Goal: Obtain resource: Download file/media

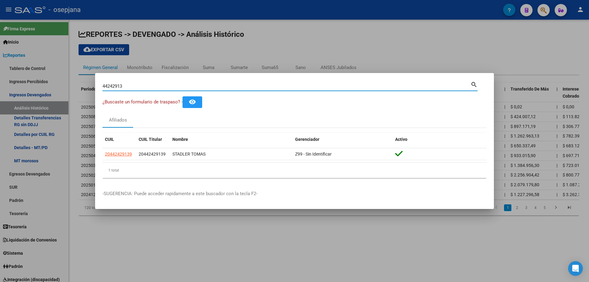
drag, startPoint x: 103, startPoint y: 86, endPoint x: 136, endPoint y: 86, distance: 33.5
click at [136, 86] on input "44242913" at bounding box center [287, 87] width 368 height 6
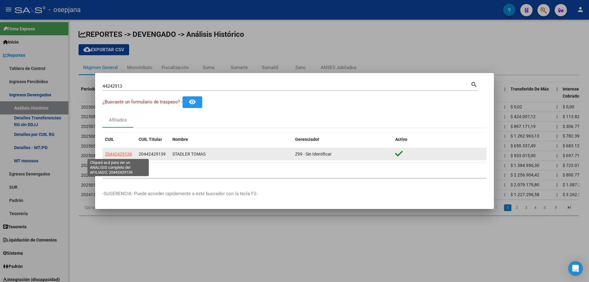
click at [127, 154] on span "20442429139" at bounding box center [118, 154] width 27 height 5
type textarea "20442429139"
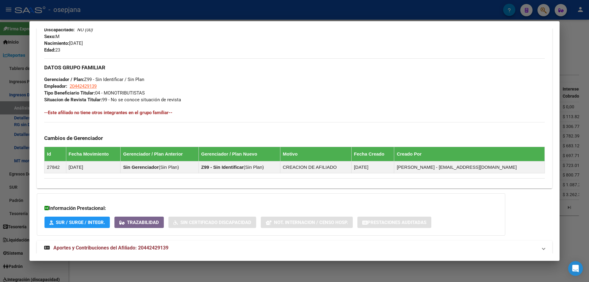
scroll to position [261, 0]
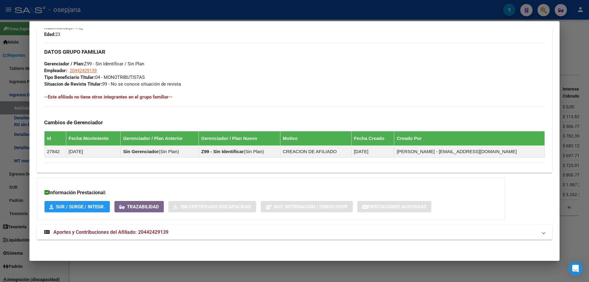
click at [113, 232] on span "Aportes y Contribuciones del Afiliado: 20442429139" at bounding box center [110, 232] width 115 height 6
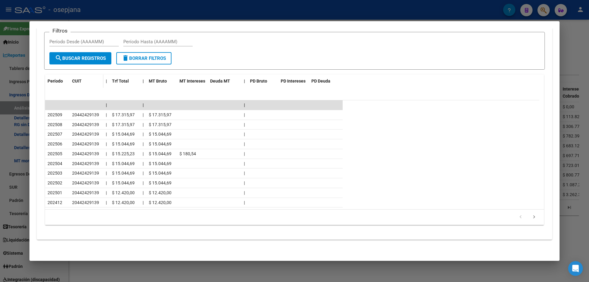
scroll to position [476, 0]
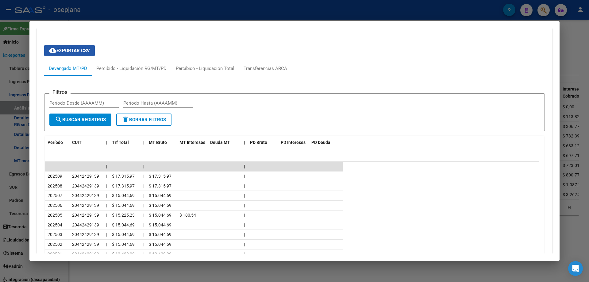
click at [76, 52] on span "cloud_download Exportar CSV" at bounding box center [69, 51] width 41 height 6
click at [155, 10] on div at bounding box center [294, 141] width 589 height 282
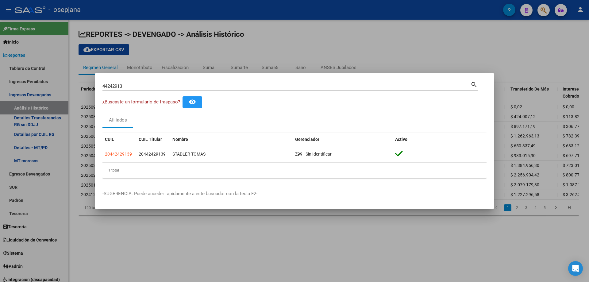
click at [28, 95] on div at bounding box center [294, 141] width 589 height 282
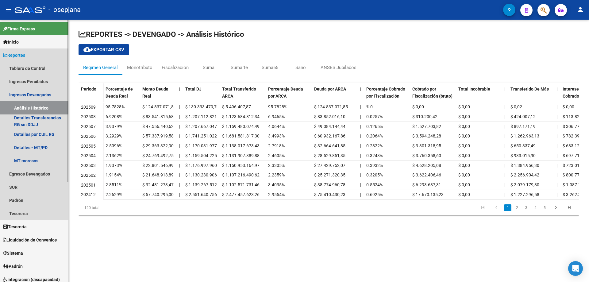
click at [25, 54] on span "Reportes" at bounding box center [14, 55] width 22 height 7
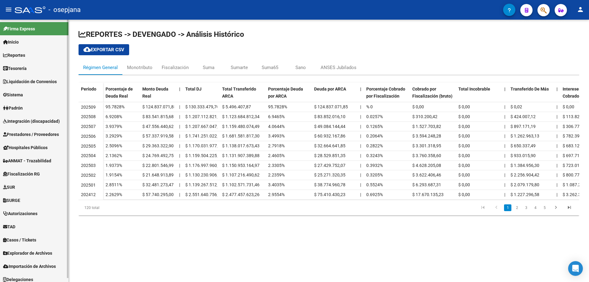
click at [34, 83] on span "Liquidación de Convenios" at bounding box center [30, 81] width 54 height 7
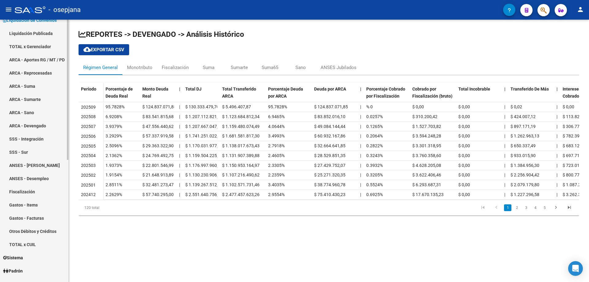
scroll to position [92, 0]
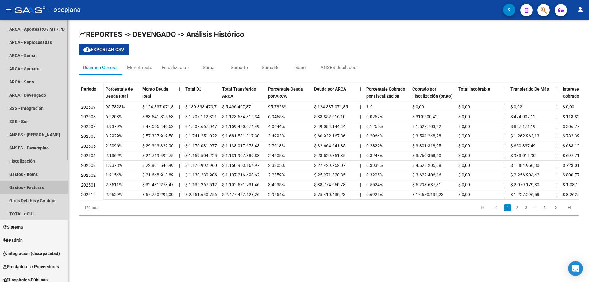
click at [29, 186] on link "Gastos - Facturas" at bounding box center [34, 187] width 68 height 13
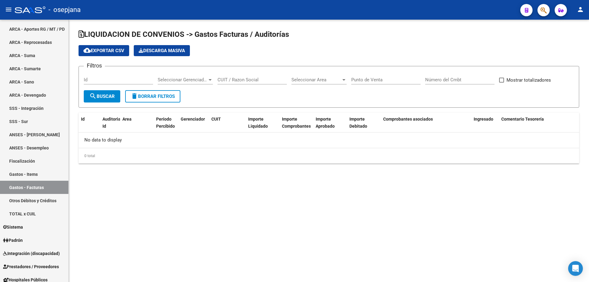
checkbox input "true"
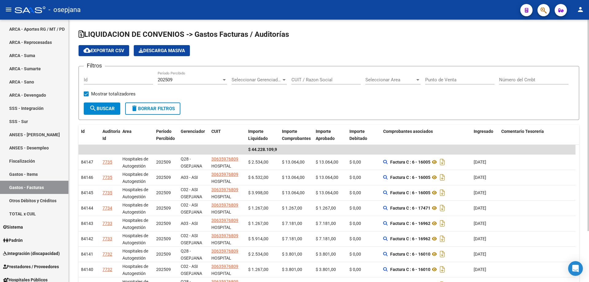
click at [270, 79] on span "Seleccionar Gerenciador" at bounding box center [257, 80] width 50 height 6
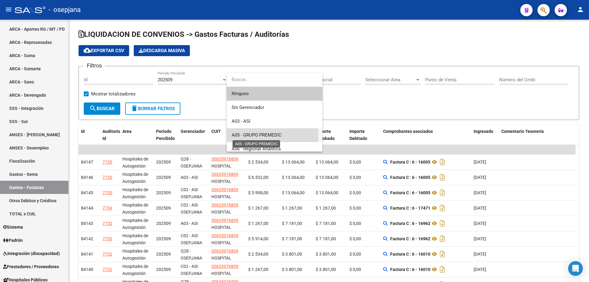
click at [258, 136] on span "A05 - GRUPO PREMEDIC" at bounding box center [257, 135] width 50 height 6
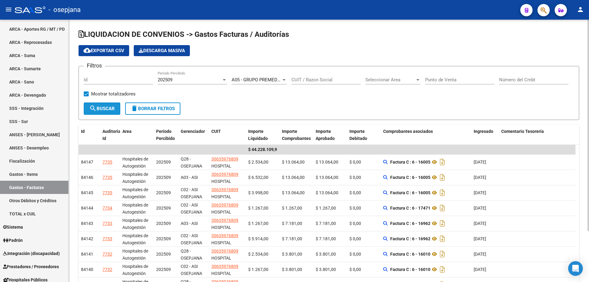
click at [111, 107] on span "search Buscar" at bounding box center [101, 109] width 25 height 6
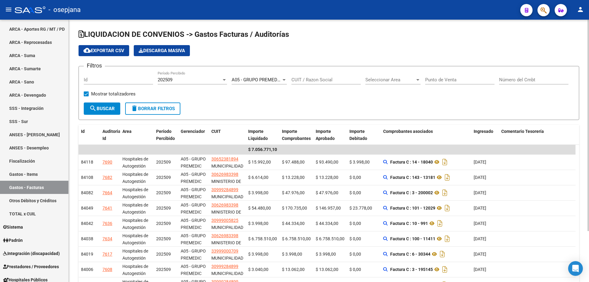
click at [273, 78] on span "A05 - GRUPO PREMEDIC" at bounding box center [257, 80] width 50 height 6
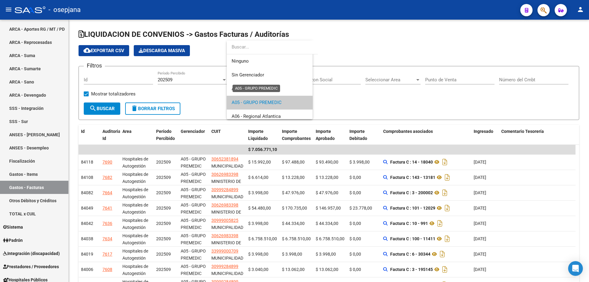
scroll to position [23, 0]
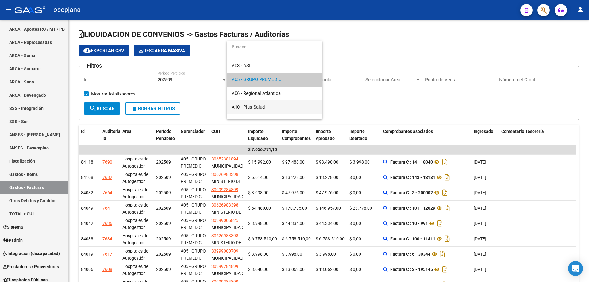
click at [265, 105] on span "A10 - Plus Salud" at bounding box center [248, 107] width 33 height 6
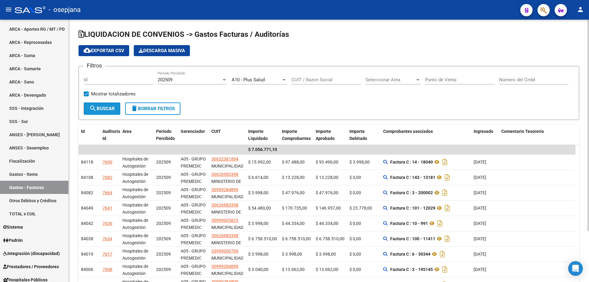
click at [108, 110] on span "search Buscar" at bounding box center [101, 109] width 25 height 6
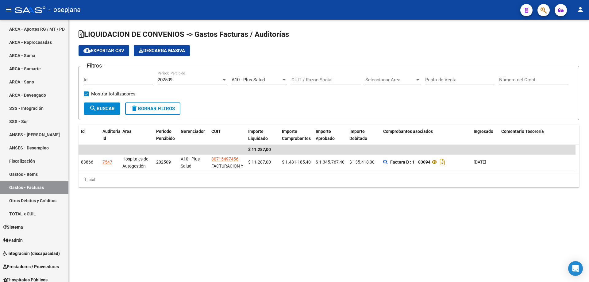
click at [262, 80] on span "A10 - Plus Salud" at bounding box center [248, 80] width 33 height 6
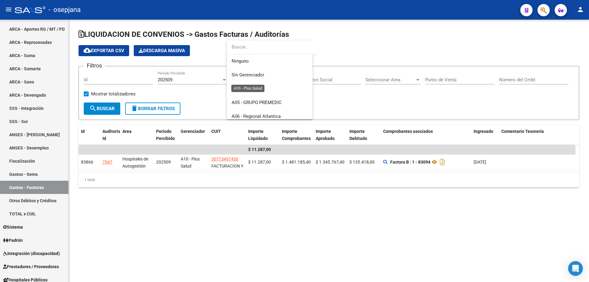
scroll to position [51, 0]
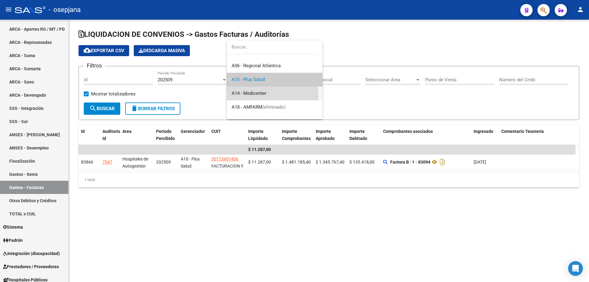
click at [268, 95] on span "A14 - Medicenter" at bounding box center [275, 94] width 86 height 14
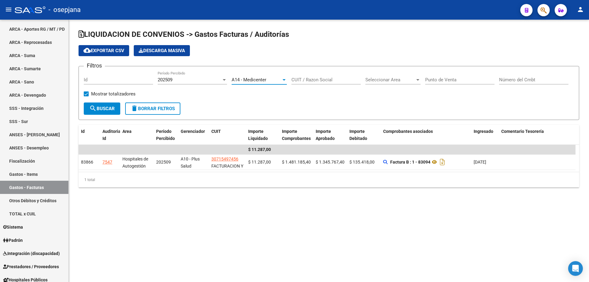
click at [110, 110] on span "search Buscar" at bounding box center [101, 109] width 25 height 6
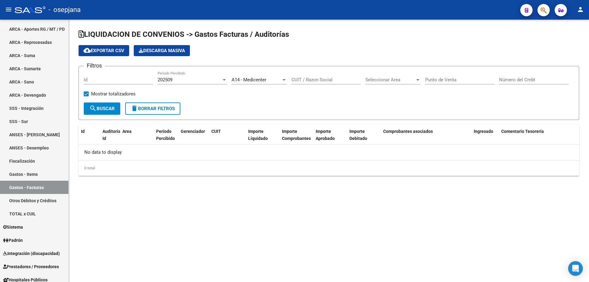
click at [276, 78] on div "A14 - Medicenter" at bounding box center [257, 80] width 50 height 6
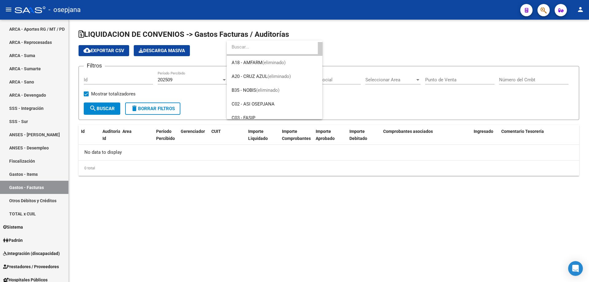
scroll to position [126, 0]
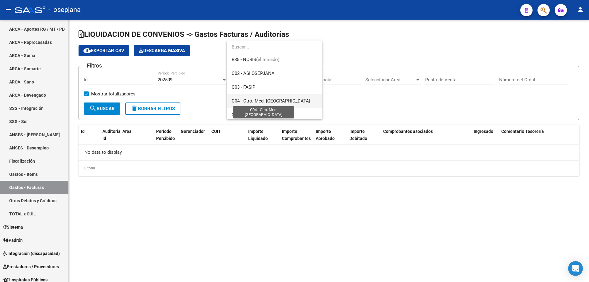
click at [272, 98] on span "C04 - Ctro. Med. [GEOGRAPHIC_DATA]" at bounding box center [271, 101] width 79 height 6
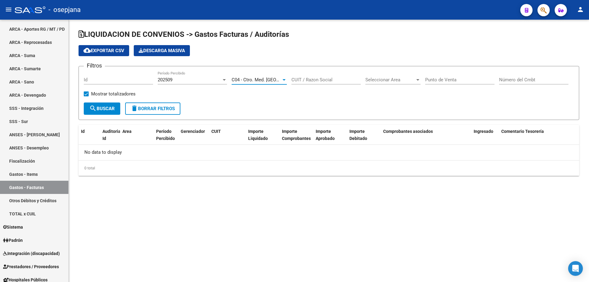
click at [103, 111] on span "search Buscar" at bounding box center [101, 109] width 25 height 6
click at [255, 80] on span "C04 - Ctro. Med. [GEOGRAPHIC_DATA]" at bounding box center [271, 80] width 79 height 6
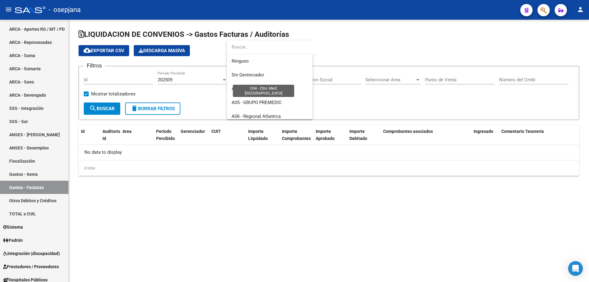
scroll to position [147, 0]
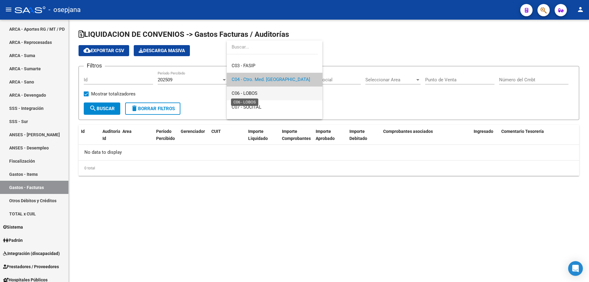
click at [256, 94] on span "C06 - LOBOS" at bounding box center [245, 94] width 26 height 6
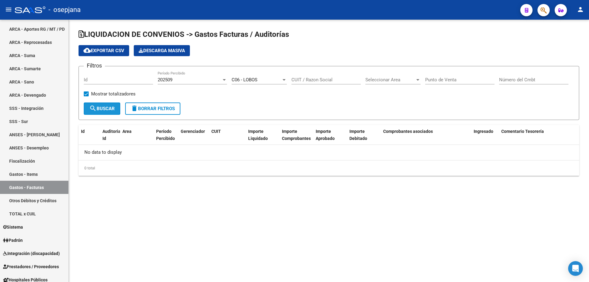
click at [119, 107] on button "search Buscar" at bounding box center [102, 109] width 37 height 12
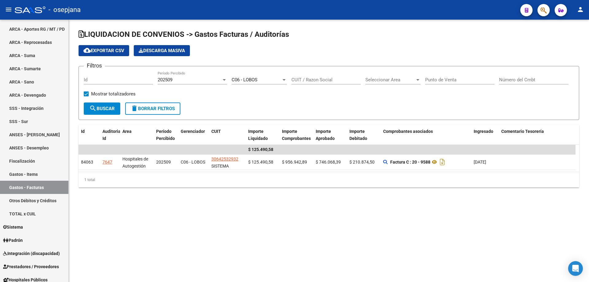
click at [260, 76] on div "C06 - LOBOS Seleccionar Gerenciador" at bounding box center [259, 77] width 55 height 13
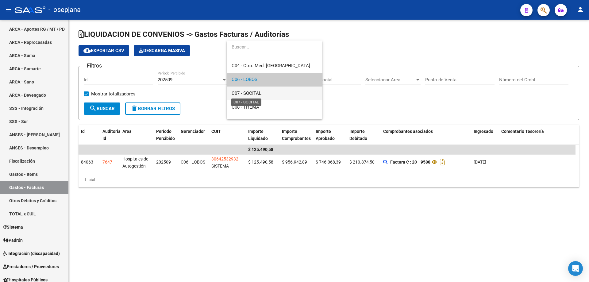
click at [258, 92] on span "C07 - SOCITAL" at bounding box center [247, 94] width 30 height 6
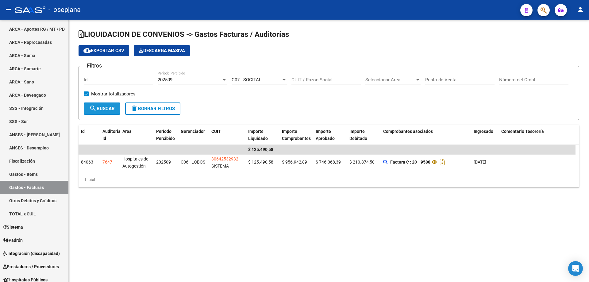
click at [102, 109] on span "search Buscar" at bounding box center [101, 109] width 25 height 6
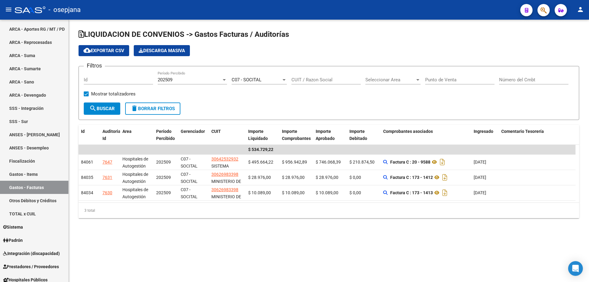
click at [238, 76] on div "C07 - SOCITAL Seleccionar Gerenciador" at bounding box center [259, 77] width 55 height 13
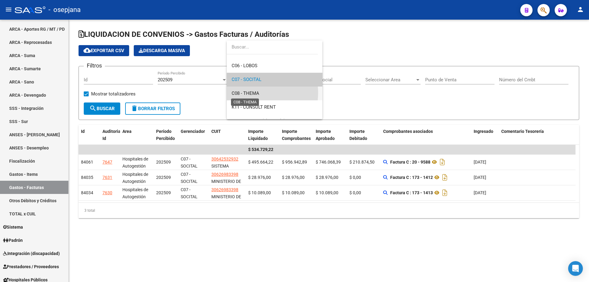
click at [250, 93] on span "C08 - THEMA" at bounding box center [246, 94] width 28 height 6
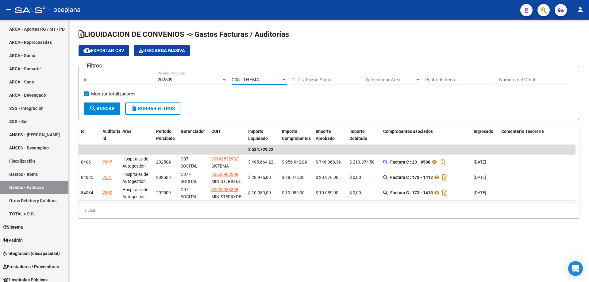
click at [102, 111] on span "search Buscar" at bounding box center [101, 109] width 25 height 6
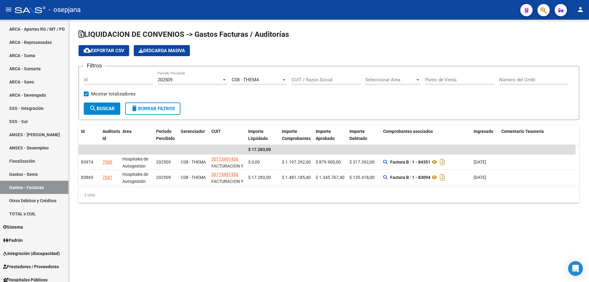
click at [248, 84] on div "C08 - THEMA Seleccionar Gerenciador" at bounding box center [259, 77] width 55 height 13
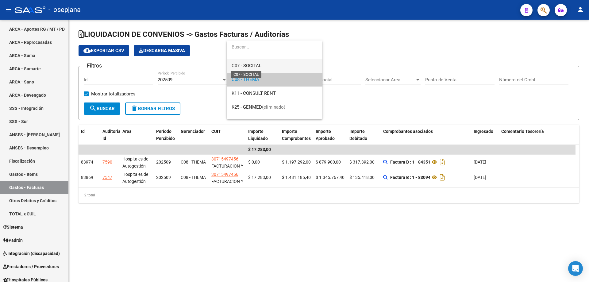
click at [261, 68] on span "C07 - SOCITAL" at bounding box center [247, 66] width 30 height 6
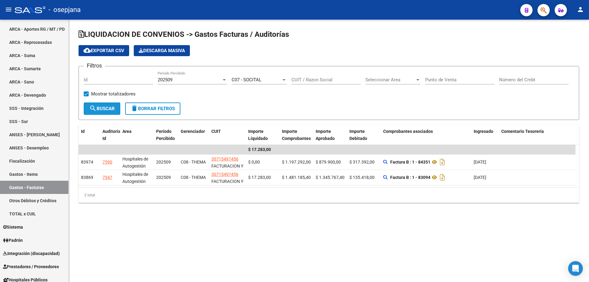
click at [114, 104] on button "search Buscar" at bounding box center [102, 109] width 37 height 12
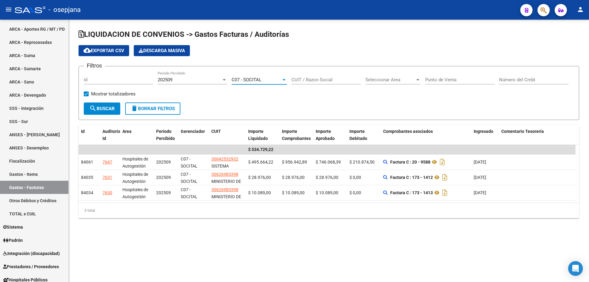
click at [260, 79] on span "C07 - SOCITAL" at bounding box center [247, 80] width 30 height 6
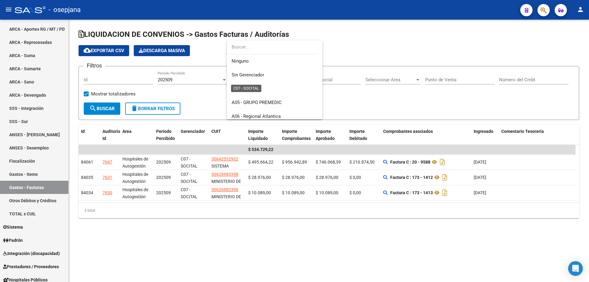
scroll to position [175, 0]
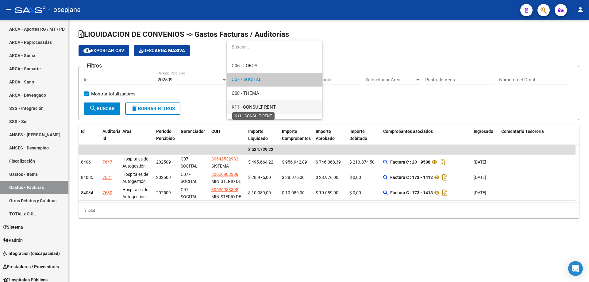
click at [259, 105] on span "K11 - CONSULT RENT" at bounding box center [254, 107] width 44 height 6
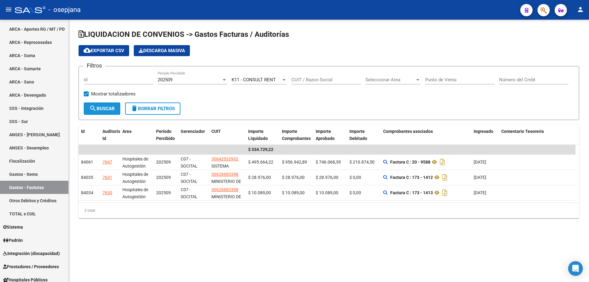
click at [110, 106] on span "search Buscar" at bounding box center [101, 109] width 25 height 6
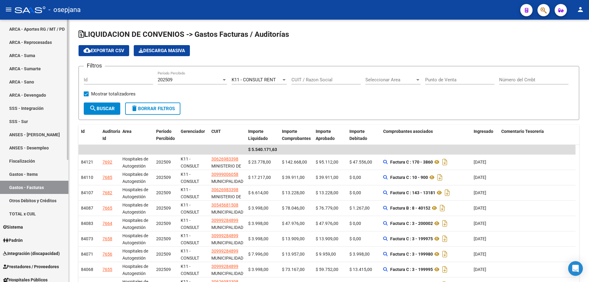
scroll to position [0, 0]
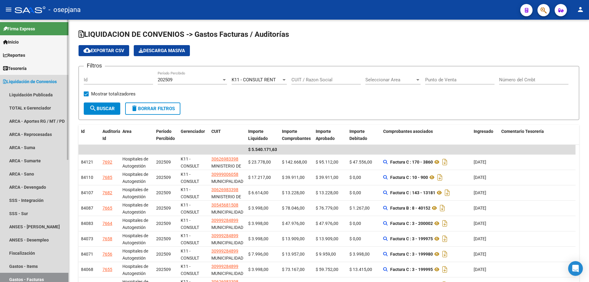
click at [28, 82] on span "Liquidación de Convenios" at bounding box center [30, 81] width 54 height 7
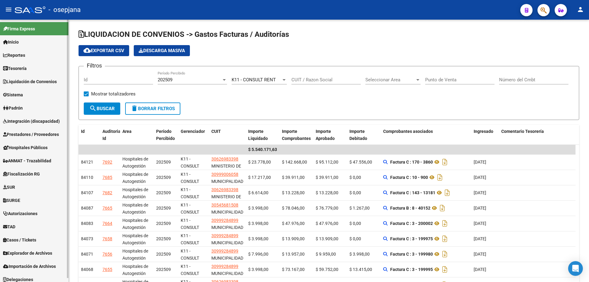
click at [26, 109] on link "Padrón" at bounding box center [34, 107] width 68 height 13
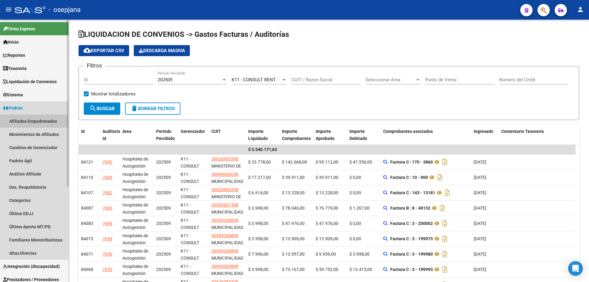
click at [38, 122] on link "Afiliados Empadronados" at bounding box center [34, 121] width 68 height 13
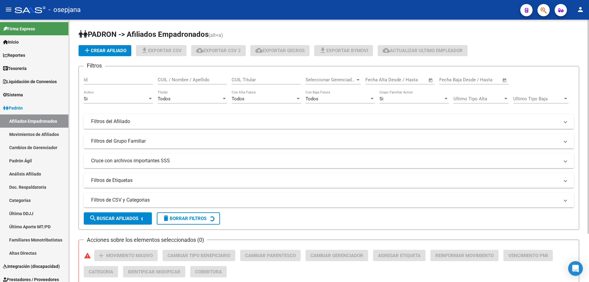
click at [176, 123] on mat-panel-title "Filtros del Afiliado" at bounding box center [325, 121] width 468 height 7
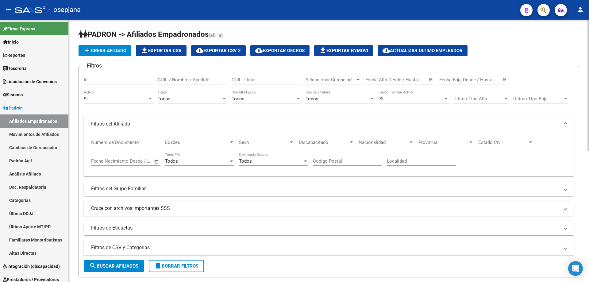
click at [329, 139] on div "Discapacitado Discapacitado" at bounding box center [326, 140] width 55 height 13
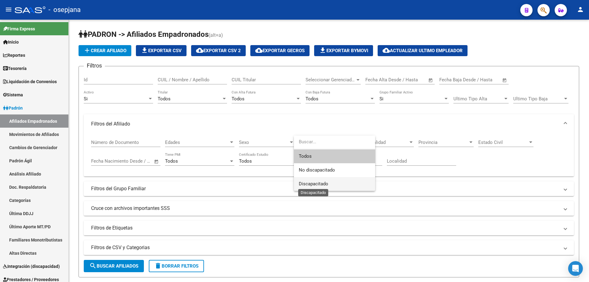
click at [319, 181] on span "Discapacitado" at bounding box center [313, 184] width 29 height 6
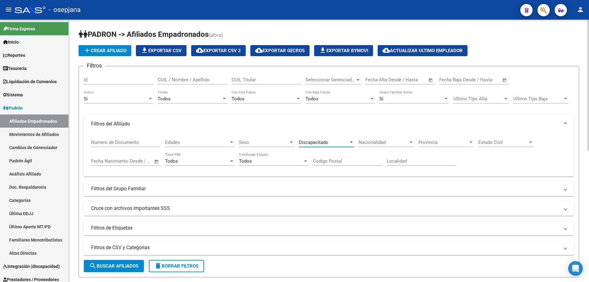
click at [111, 262] on button "search Buscar Afiliados" at bounding box center [114, 266] width 60 height 12
click at [157, 50] on span "file_download Exportar CSV" at bounding box center [161, 51] width 41 height 6
click at [154, 49] on span "file_download Exportar CSV" at bounding box center [161, 51] width 41 height 6
